Goal: Check status: Check status

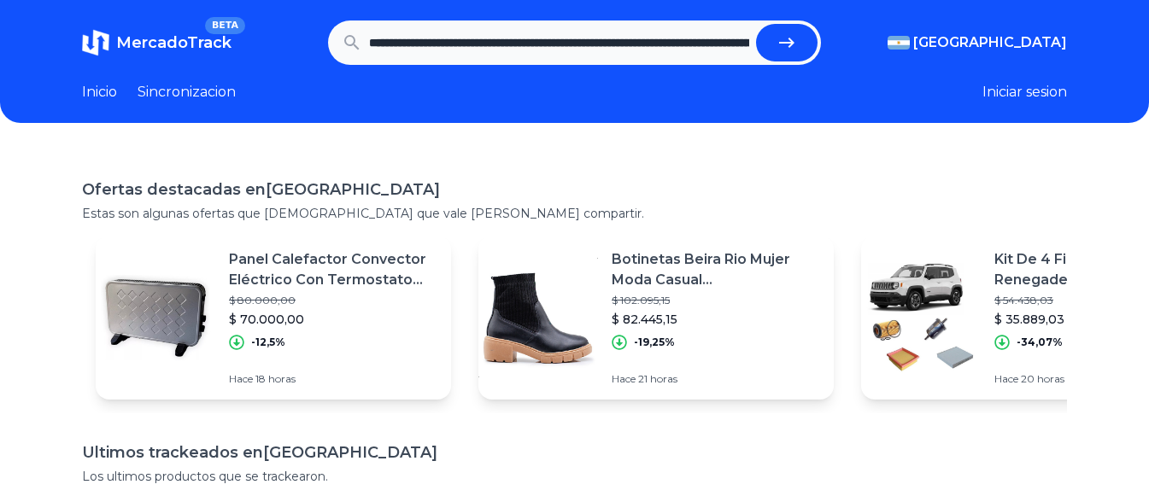
scroll to position [0, 556]
click at [786, 39] on icon "submit" at bounding box center [793, 42] width 21 height 21
type input "**********"
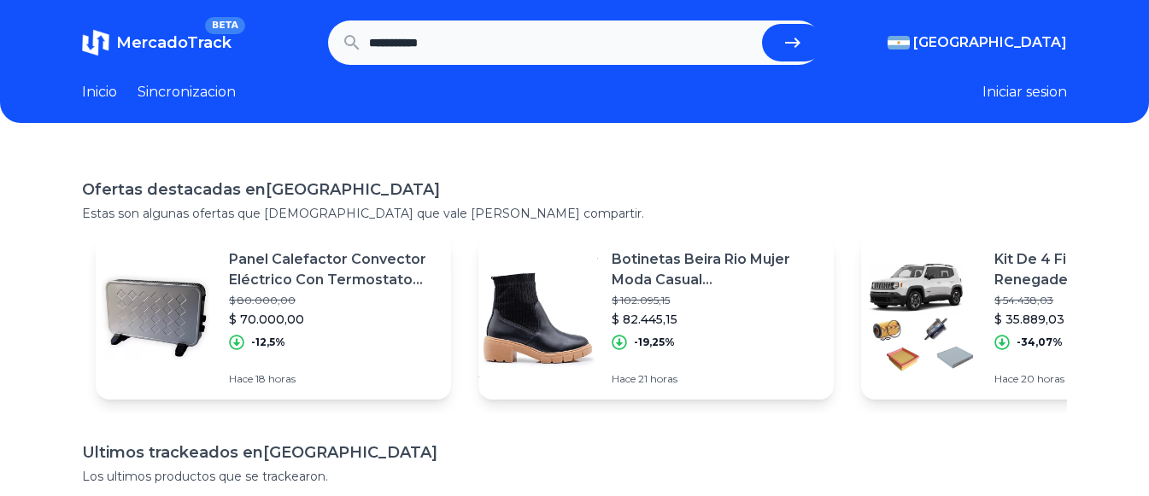
scroll to position [0, 0]
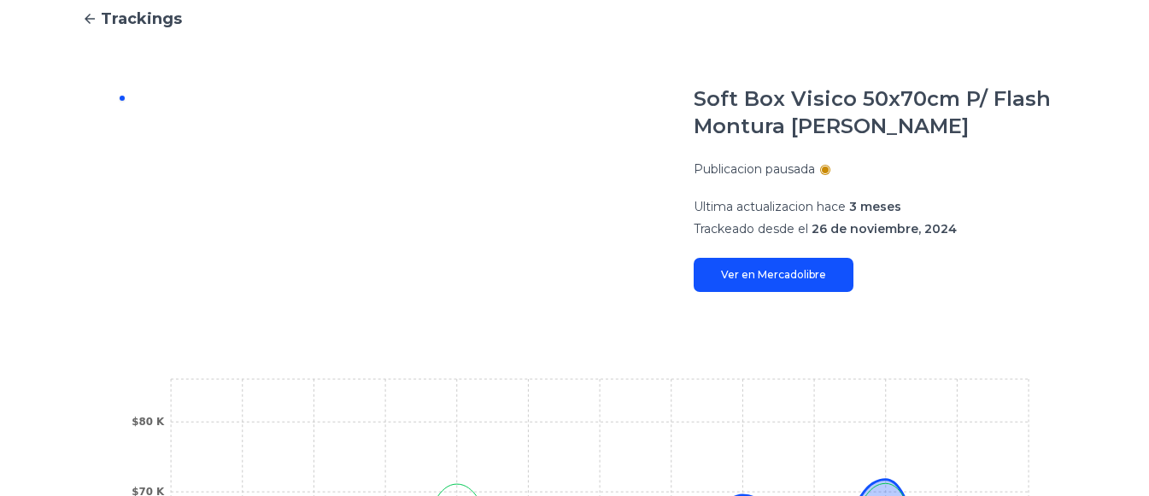
scroll to position [85, 0]
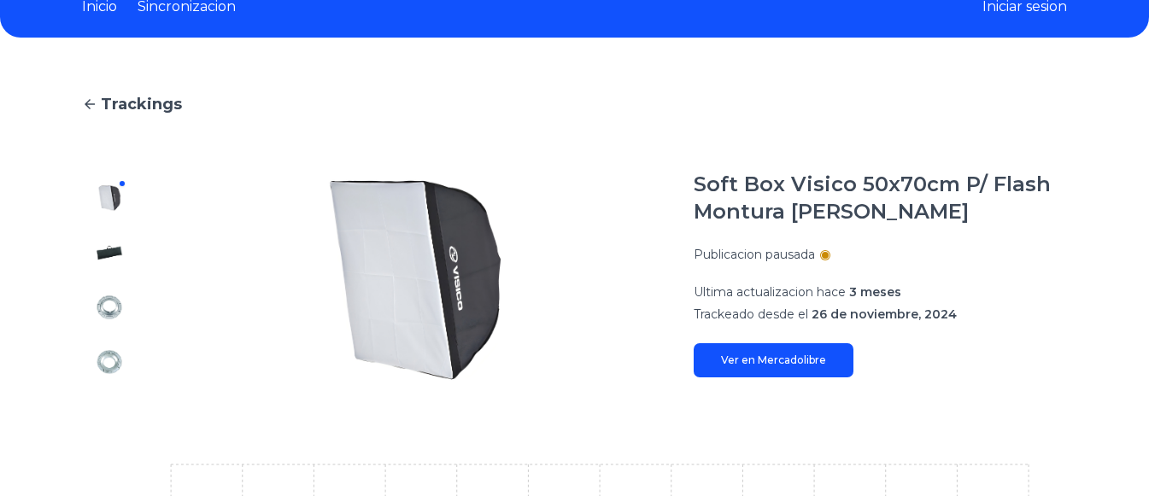
click at [798, 361] on link "Ver en Mercadolibre" at bounding box center [774, 360] width 160 height 34
